Goal: Transaction & Acquisition: Obtain resource

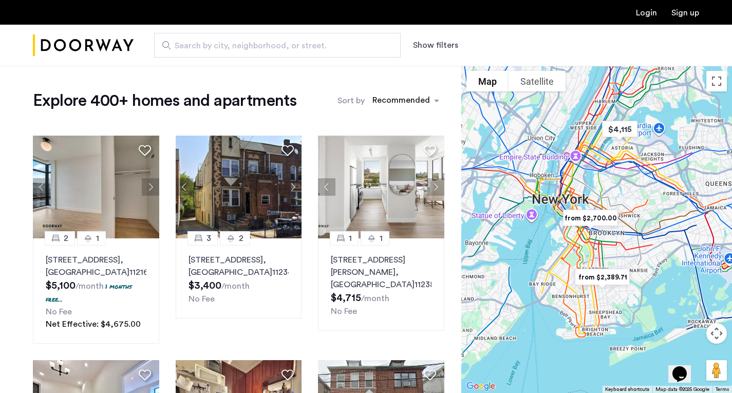
click at [420, 47] on button "Show filters" at bounding box center [435, 45] width 45 height 12
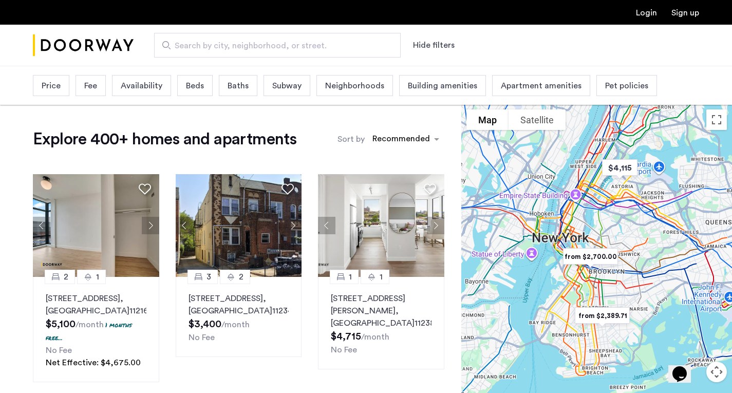
click at [187, 81] on span "Beds" at bounding box center [195, 86] width 18 height 12
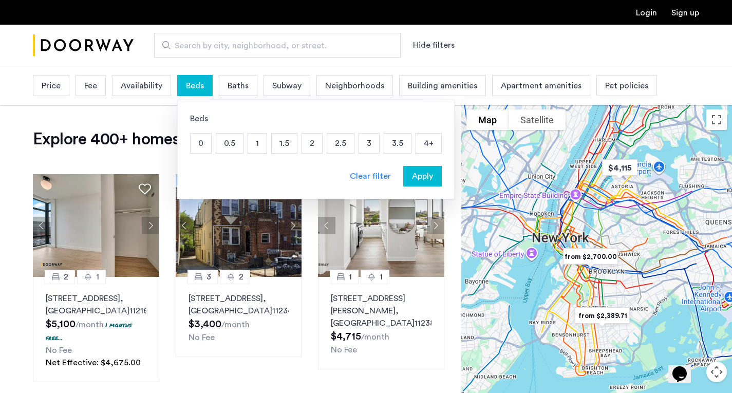
click at [316, 145] on p "2" at bounding box center [312, 144] width 20 height 20
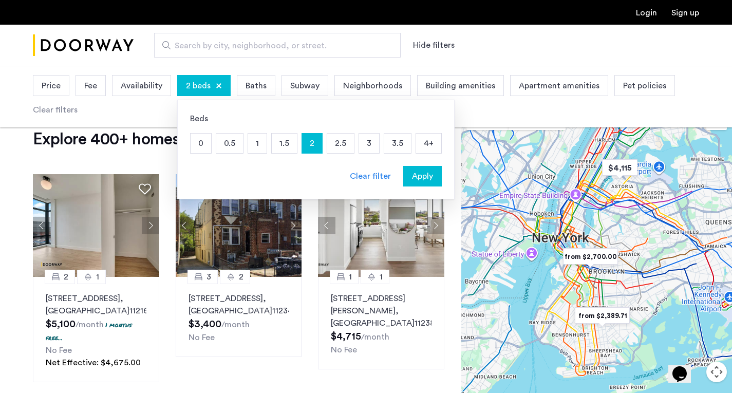
click at [417, 178] on span "Apply" at bounding box center [422, 176] width 21 height 12
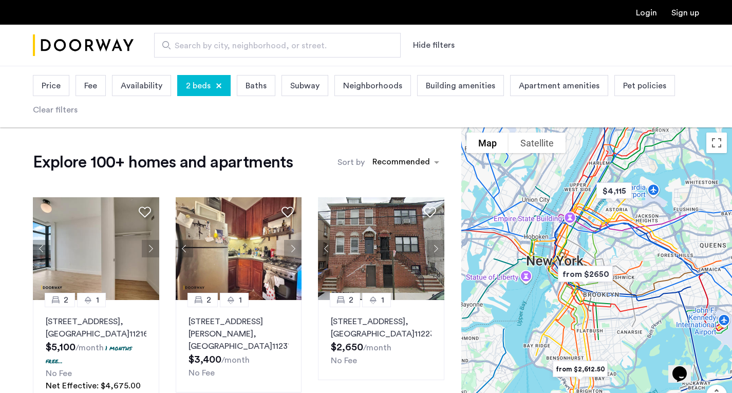
click at [329, 42] on span "Search by city, neighborhood, or street." at bounding box center [273, 46] width 197 height 12
click at [329, 42] on input "Search by city, neighborhood, or street." at bounding box center [277, 45] width 246 height 25
click at [346, 88] on span "Neighborhoods" at bounding box center [372, 86] width 59 height 12
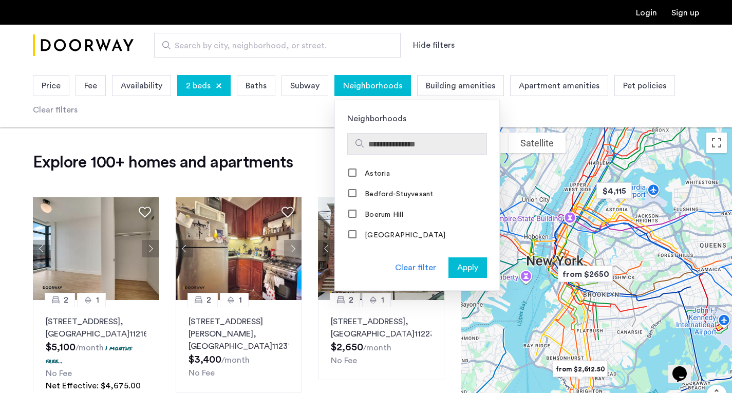
click at [368, 148] on input "Search hoods" at bounding box center [425, 144] width 114 height 12
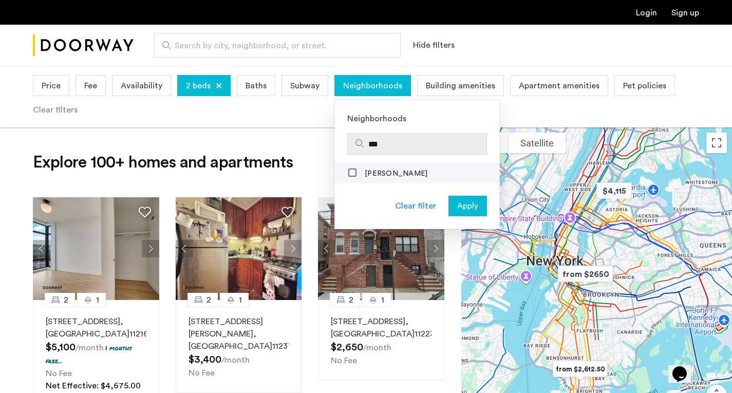
type input "***"
drag, startPoint x: 388, startPoint y: 147, endPoint x: 356, endPoint y: 142, distance: 31.7
click at [356, 142] on div "***" at bounding box center [417, 144] width 139 height 21
drag, startPoint x: 402, startPoint y: 147, endPoint x: 344, endPoint y: 135, distance: 59.8
click at [344, 135] on div "***" at bounding box center [417, 144] width 164 height 22
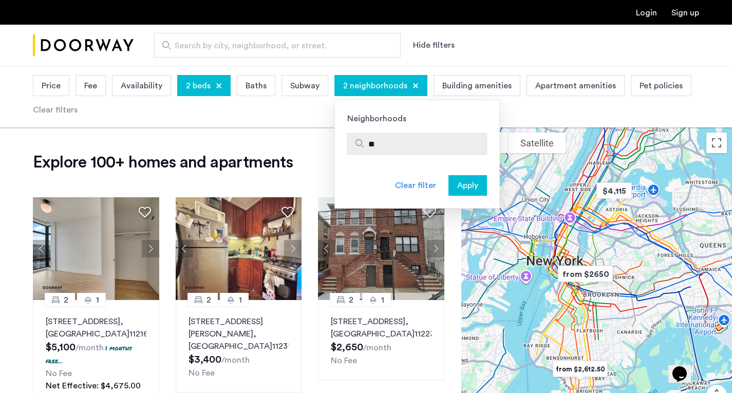
type input "*"
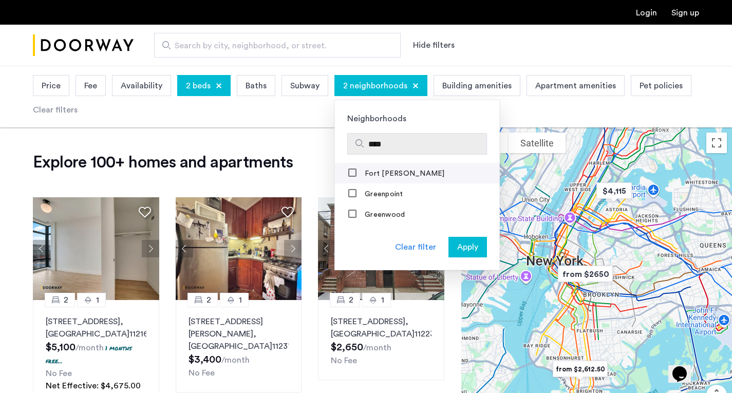
type input "****"
click at [345, 165] on mat-checkbox "Fort [PERSON_NAME]" at bounding box center [417, 173] width 164 height 21
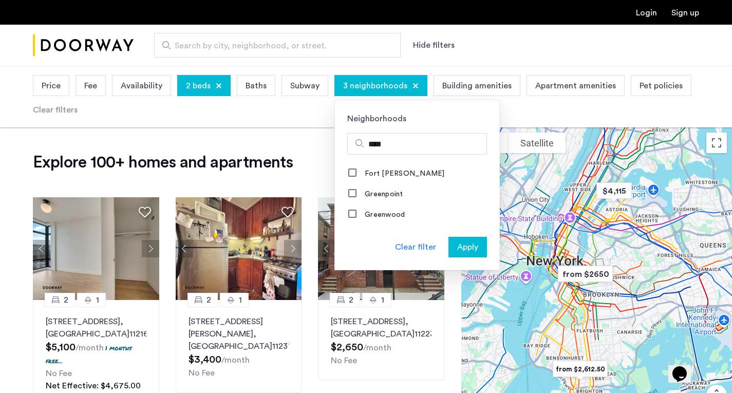
click at [458, 254] on button "Apply" at bounding box center [467, 247] width 39 height 21
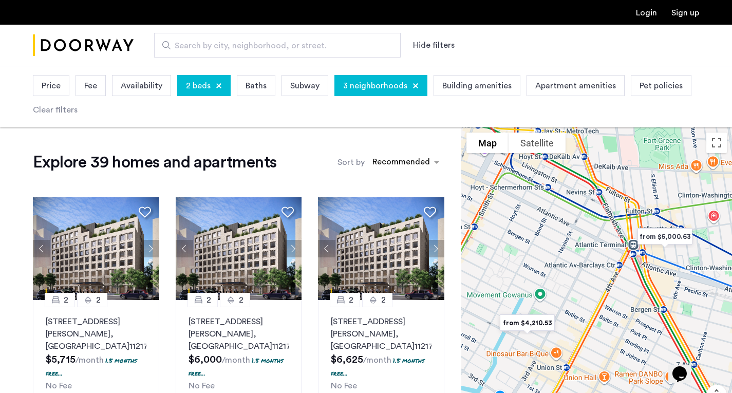
click at [406, 163] on div "sort-apartment" at bounding box center [401, 164] width 61 height 14
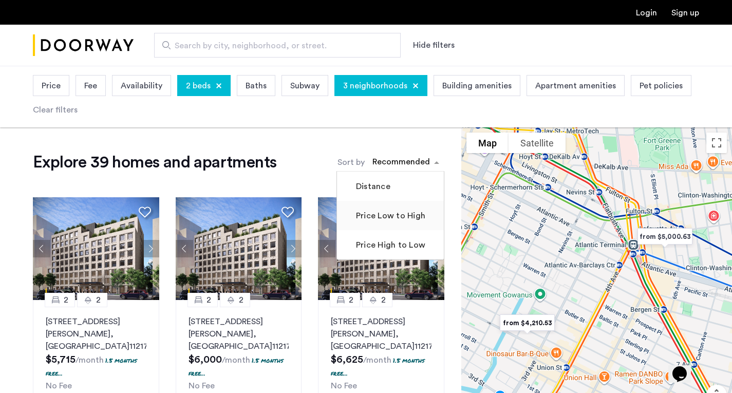
click at [391, 214] on label "Price Low to High" at bounding box center [389, 216] width 71 height 12
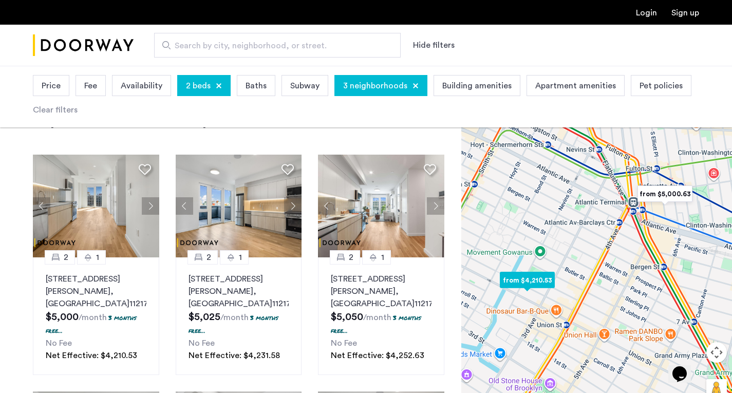
scroll to position [40, 0]
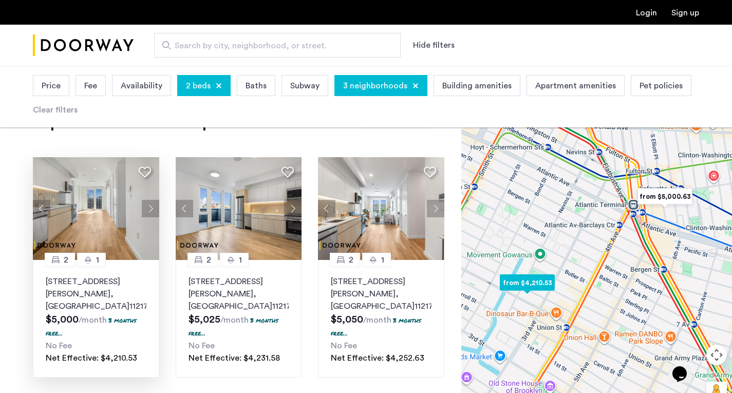
click at [148, 210] on button "Next apartment" at bounding box center [150, 208] width 17 height 17
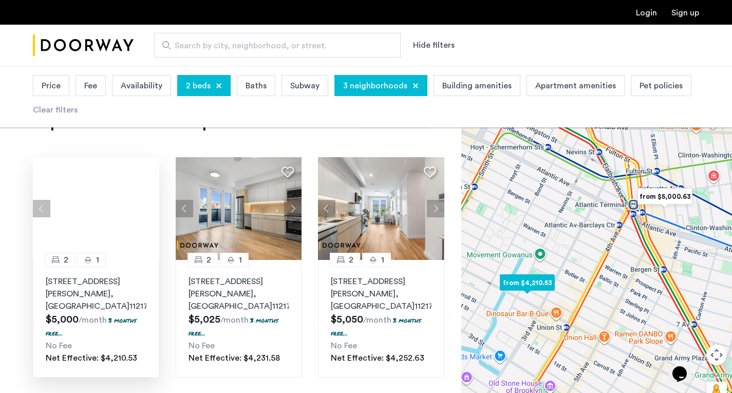
click at [148, 211] on div at bounding box center [96, 208] width 126 height 103
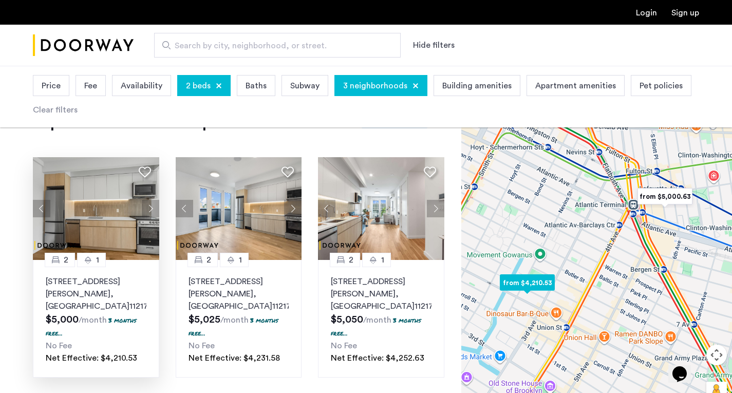
click at [148, 211] on button "Next apartment" at bounding box center [150, 208] width 17 height 17
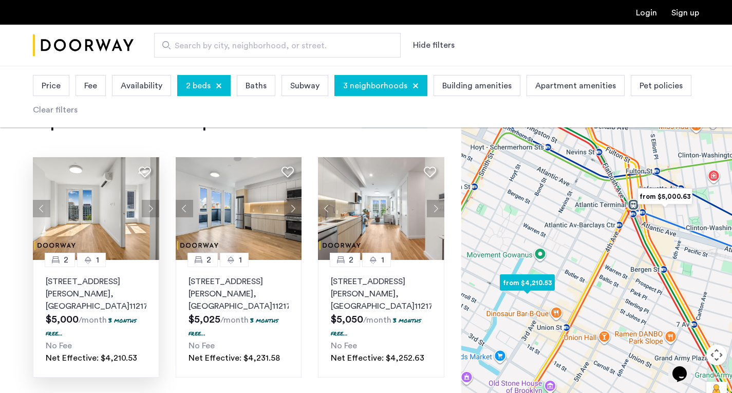
click at [148, 211] on button "Next apartment" at bounding box center [150, 208] width 17 height 17
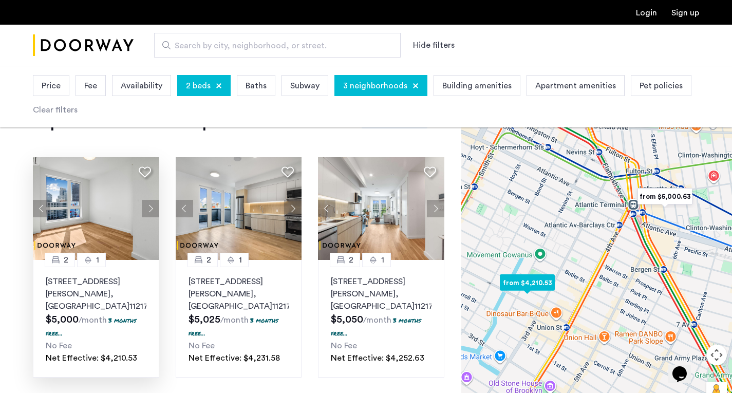
click at [147, 208] on button "Next apartment" at bounding box center [150, 208] width 17 height 17
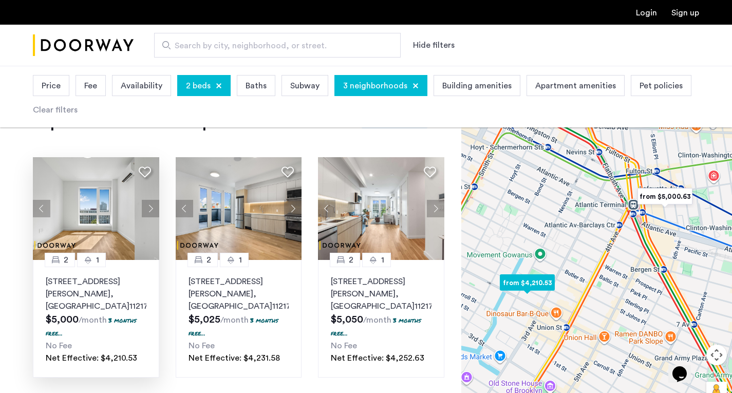
click at [147, 208] on button "Next apartment" at bounding box center [150, 208] width 17 height 17
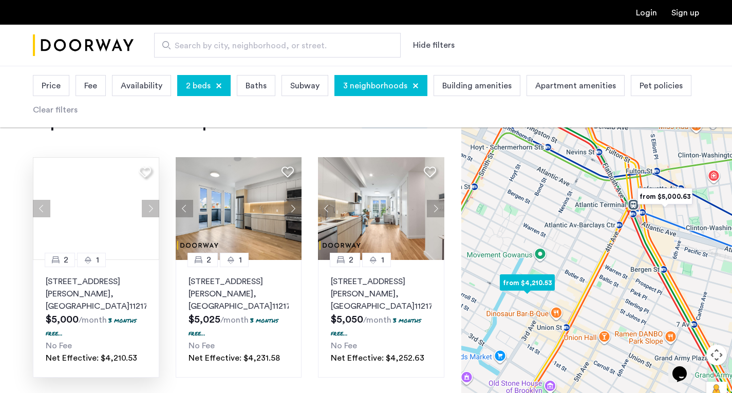
click at [147, 208] on button "Next apartment" at bounding box center [150, 208] width 17 height 17
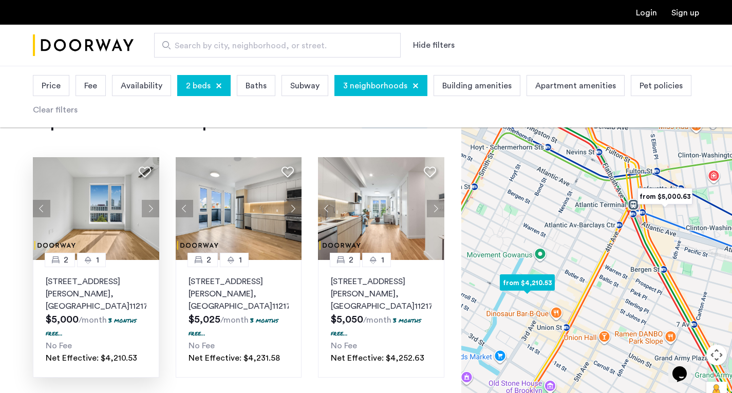
click at [150, 208] on button "Next apartment" at bounding box center [150, 208] width 17 height 17
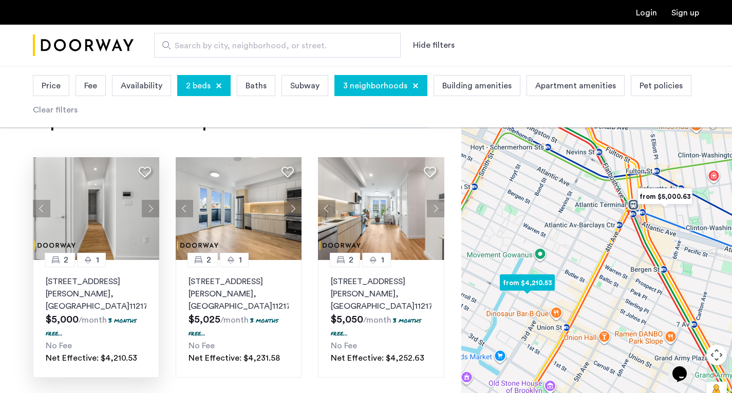
click at [150, 208] on button "Next apartment" at bounding box center [150, 208] width 17 height 17
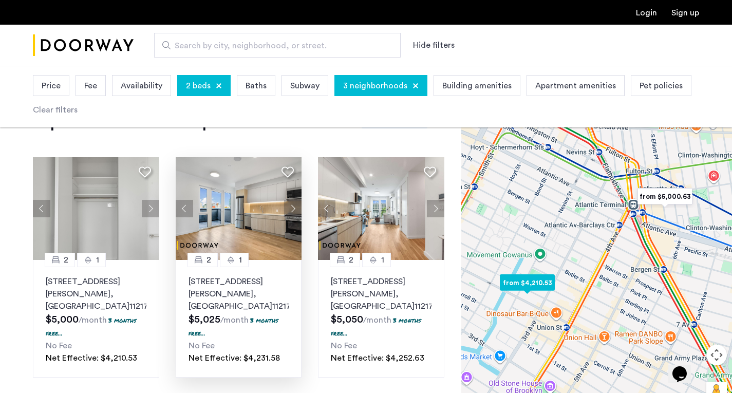
click at [249, 227] on img at bounding box center [239, 208] width 126 height 103
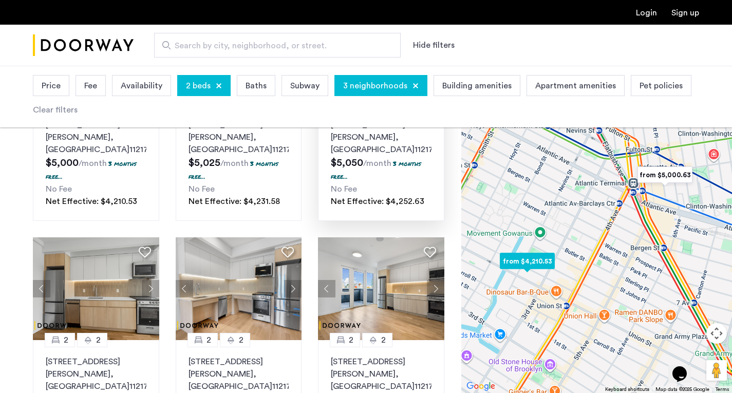
scroll to position [0, 0]
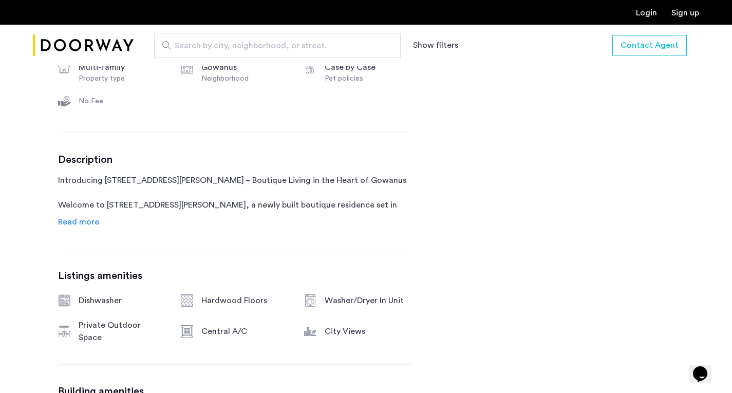
scroll to position [474, 0]
click at [85, 220] on span "Read more" at bounding box center [78, 221] width 41 height 8
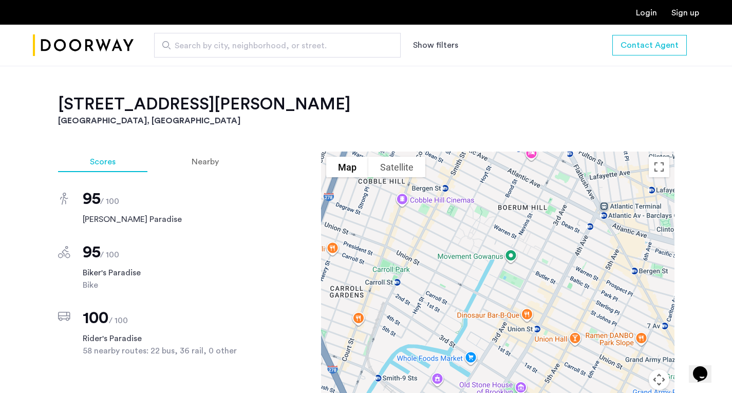
scroll to position [1728, 0]
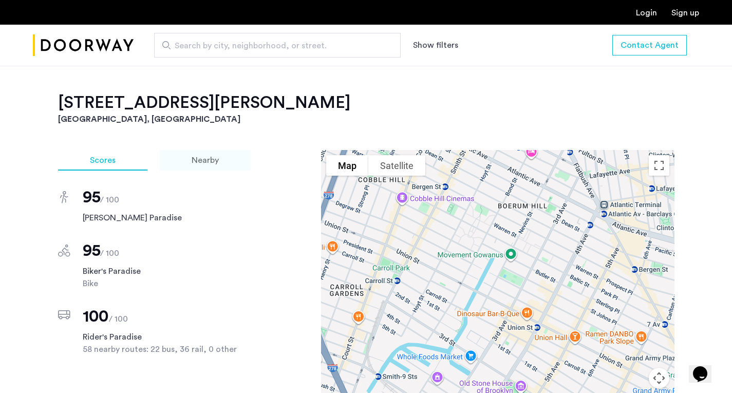
click at [204, 150] on div "Nearby" at bounding box center [205, 160] width 91 height 21
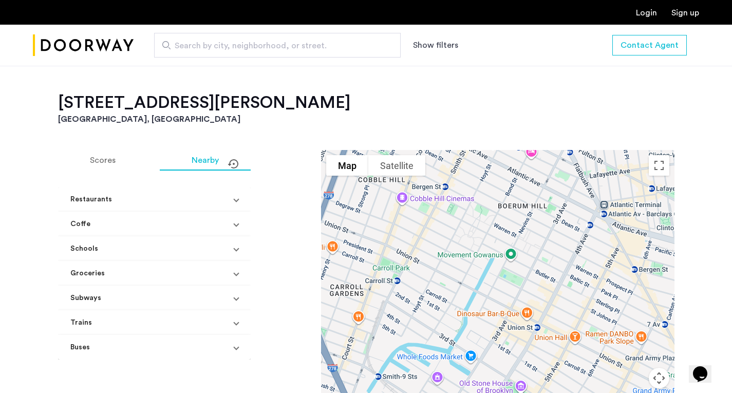
click at [224, 268] on span "Groceries" at bounding box center [152, 273] width 164 height 11
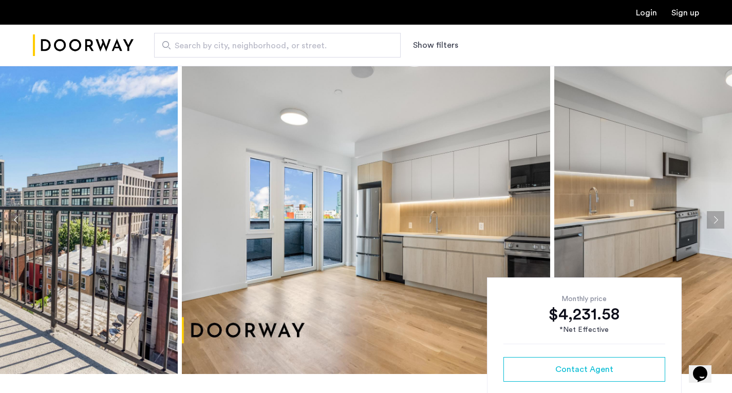
scroll to position [204, 0]
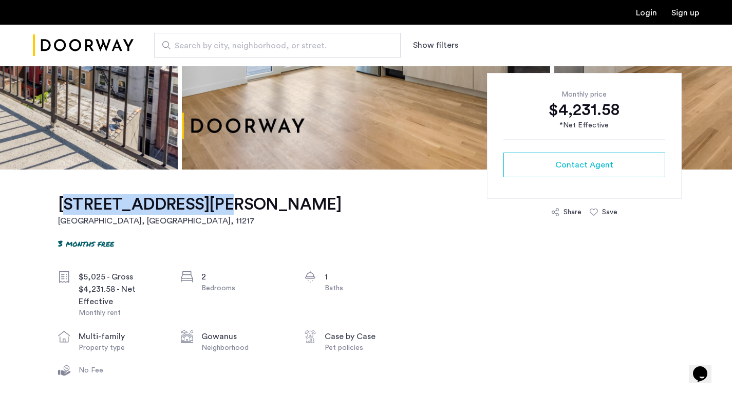
drag, startPoint x: 54, startPoint y: 202, endPoint x: 191, endPoint y: 204, distance: 136.6
copy h1 "558 Sackett Street"
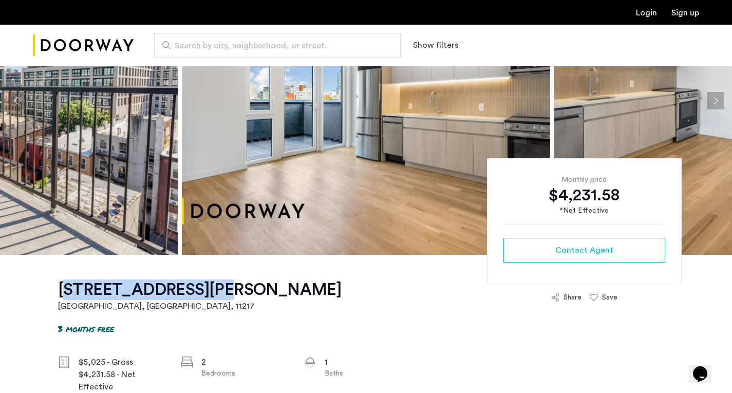
scroll to position [0, 0]
